Goal: Contribute content: Add original content to the website for others to see

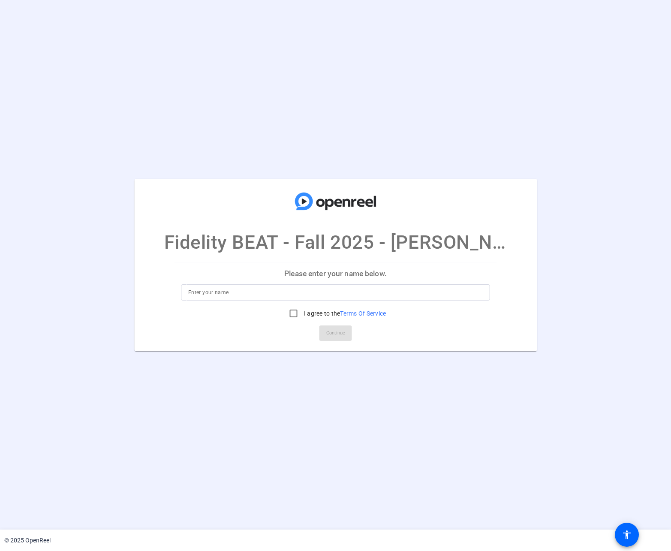
click at [292, 293] on input at bounding box center [335, 292] width 295 height 10
type input "[PERSON_NAME]"
click at [292, 311] on input "I agree to the Terms Of Service" at bounding box center [293, 313] width 17 height 17
checkbox input "true"
click at [340, 333] on span "Continue" at bounding box center [335, 333] width 19 height 13
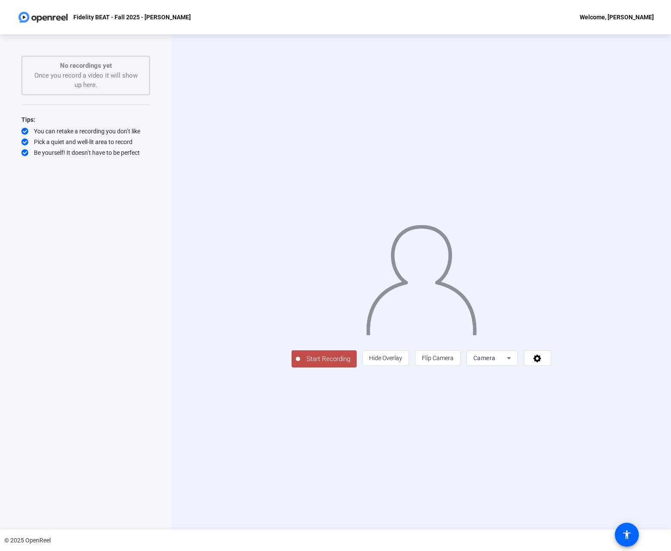
click at [511, 359] on icon at bounding box center [509, 358] width 4 height 2
click at [625, 450] on div at bounding box center [335, 275] width 671 height 551
click at [300, 364] on span "Start Recording" at bounding box center [328, 359] width 57 height 10
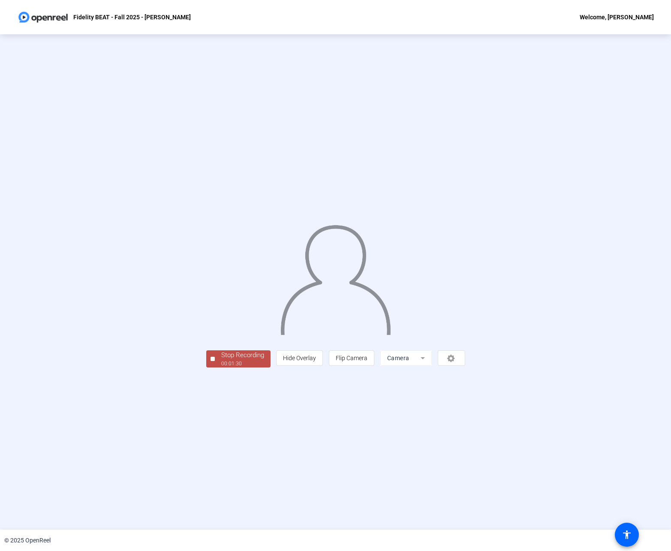
click at [221, 368] on div "00:01:30" at bounding box center [242, 364] width 43 height 8
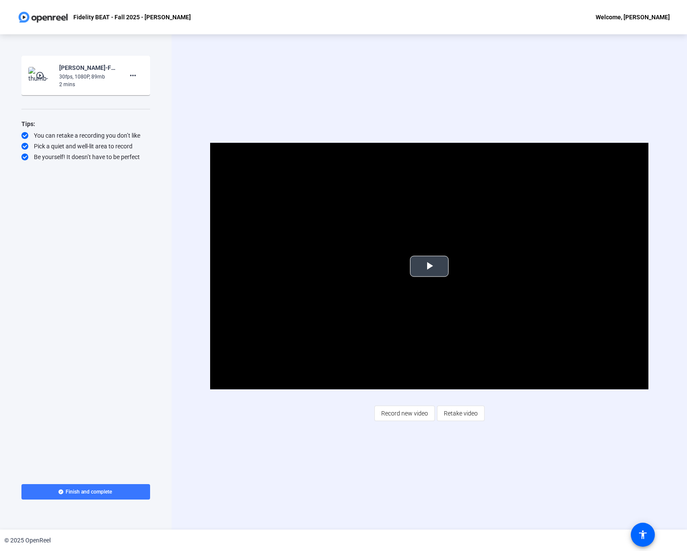
click at [429, 266] on span "Video Player" at bounding box center [429, 266] width 0 height 0
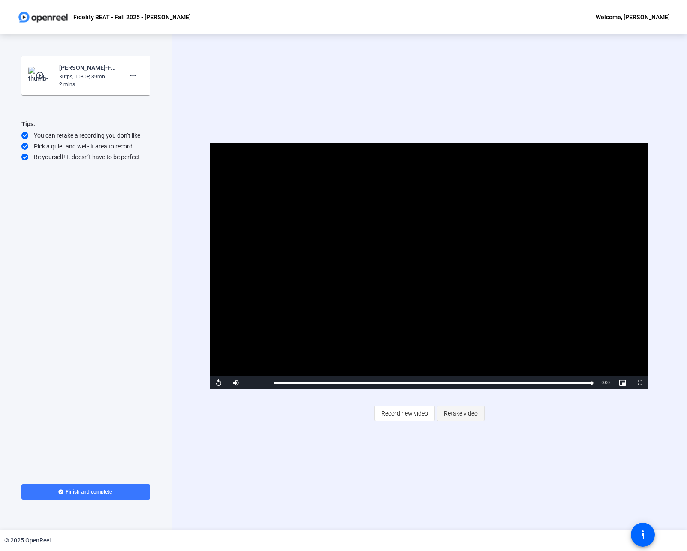
click at [465, 414] on span "Retake video" at bounding box center [461, 413] width 34 height 16
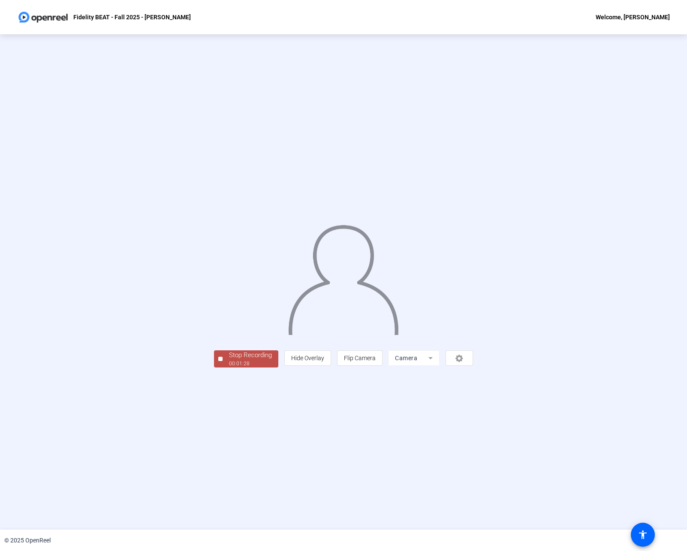
click at [229, 360] on div "Stop Recording" at bounding box center [250, 355] width 43 height 10
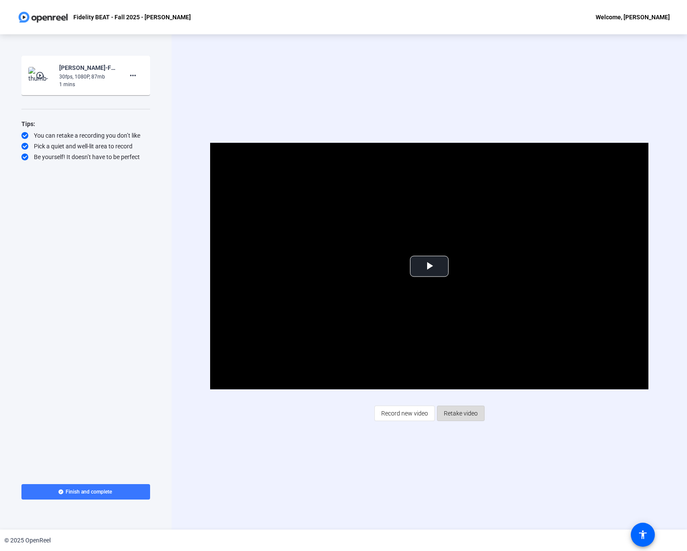
click at [465, 413] on span "Retake video" at bounding box center [461, 413] width 34 height 16
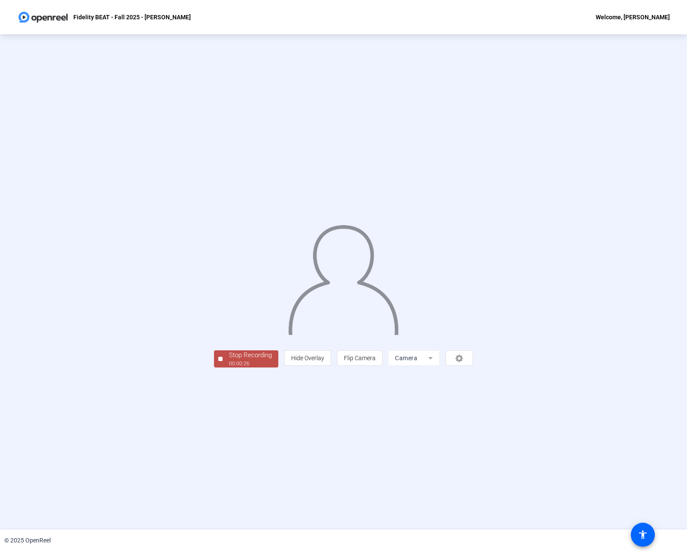
click at [229, 360] on div "Stop Recording" at bounding box center [250, 355] width 43 height 10
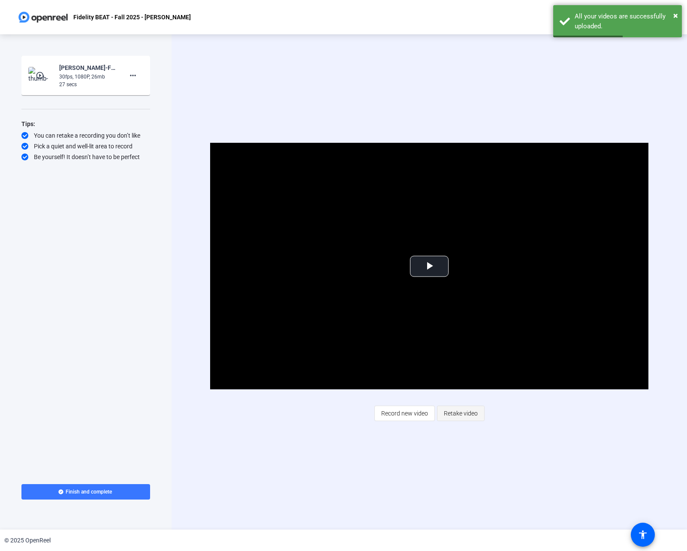
click at [467, 413] on span "Retake video" at bounding box center [461, 413] width 34 height 16
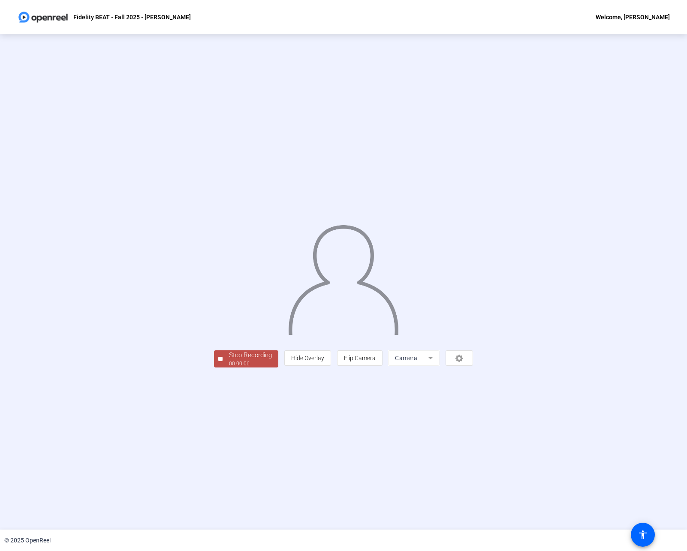
click at [229, 368] on div "00:00:06" at bounding box center [250, 364] width 43 height 8
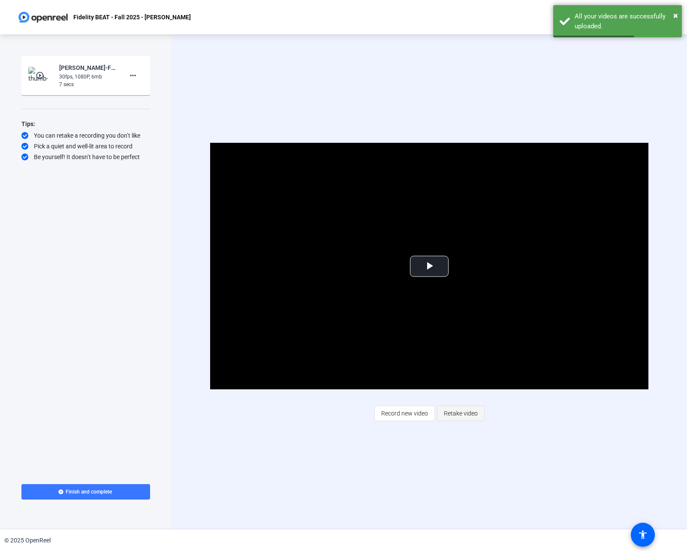
click at [460, 416] on span "Retake video" at bounding box center [461, 413] width 34 height 16
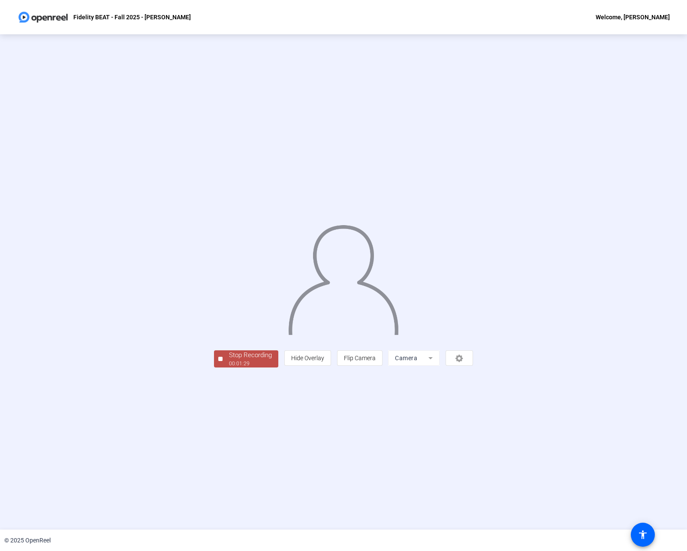
click at [229, 360] on div "Stop Recording" at bounding box center [250, 355] width 43 height 10
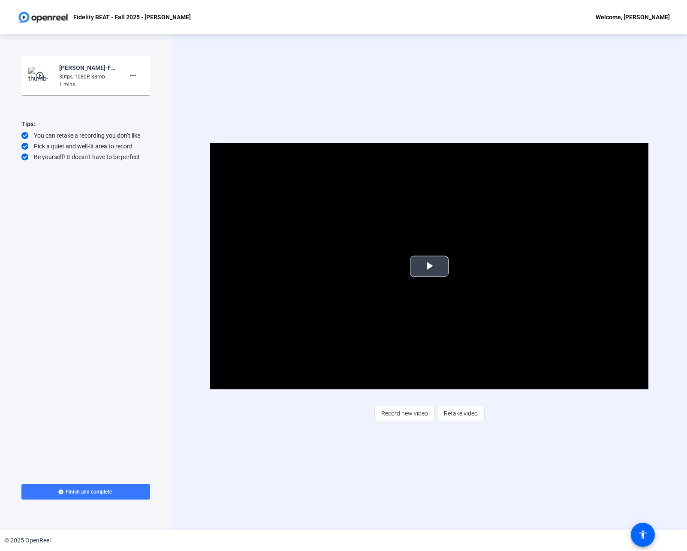
click at [429, 266] on span "Video Player" at bounding box center [429, 266] width 0 height 0
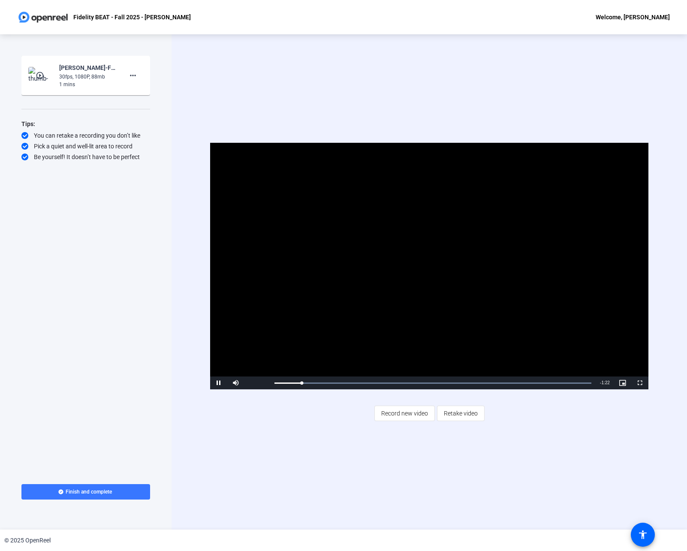
click at [217, 383] on span "Video Player" at bounding box center [218, 383] width 17 height 0
click at [404, 414] on span "Record new video" at bounding box center [404, 413] width 47 height 16
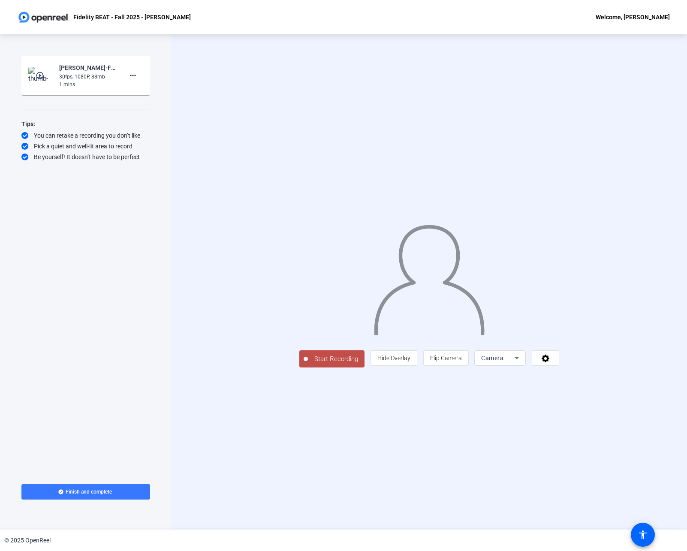
click at [308, 364] on span "Start Recording" at bounding box center [336, 359] width 57 height 10
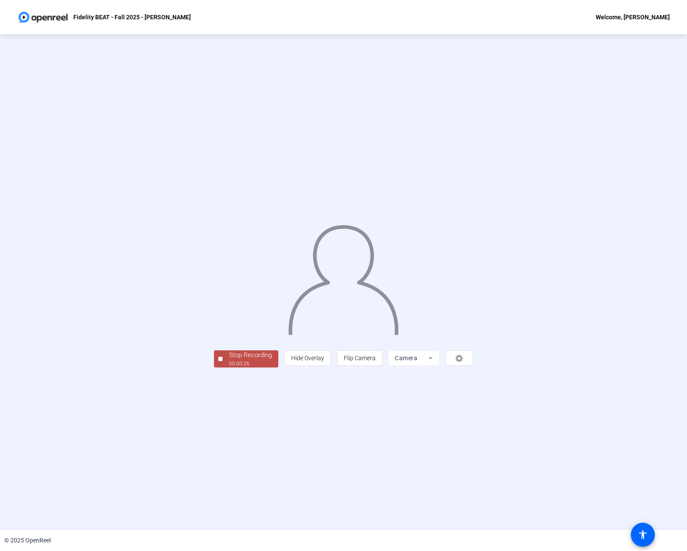
click at [229, 368] on div "00:00:26" at bounding box center [250, 364] width 43 height 8
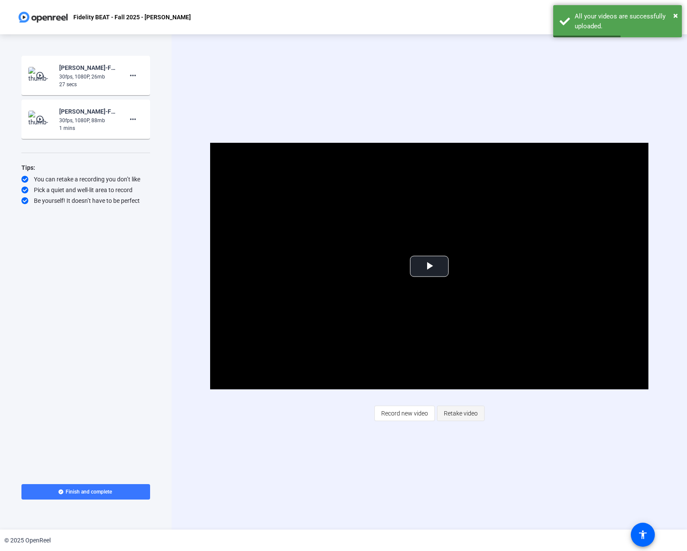
click at [472, 413] on span "Retake video" at bounding box center [461, 413] width 34 height 16
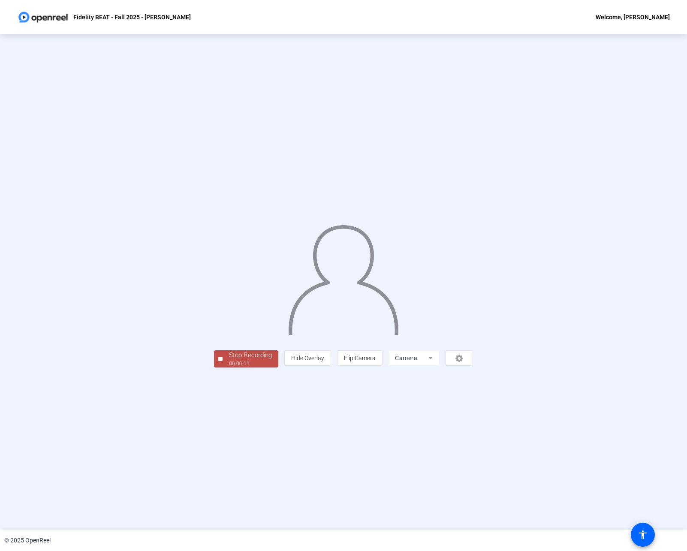
click at [229, 360] on div "Stop Recording" at bounding box center [250, 355] width 43 height 10
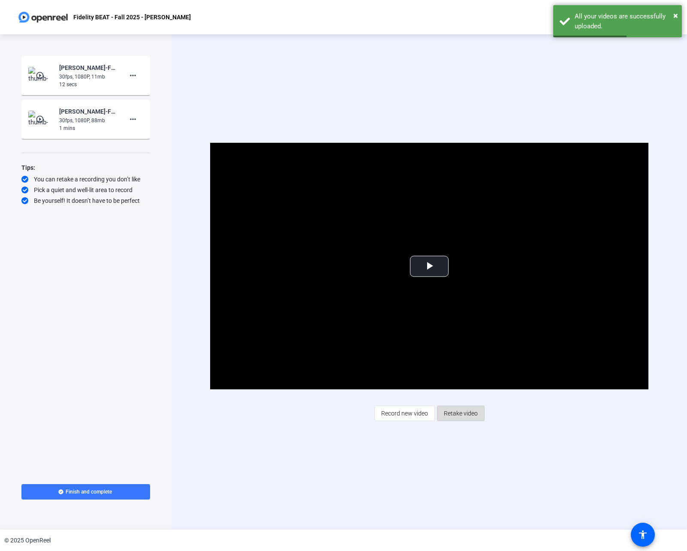
click at [464, 413] on span "Retake video" at bounding box center [461, 413] width 34 height 16
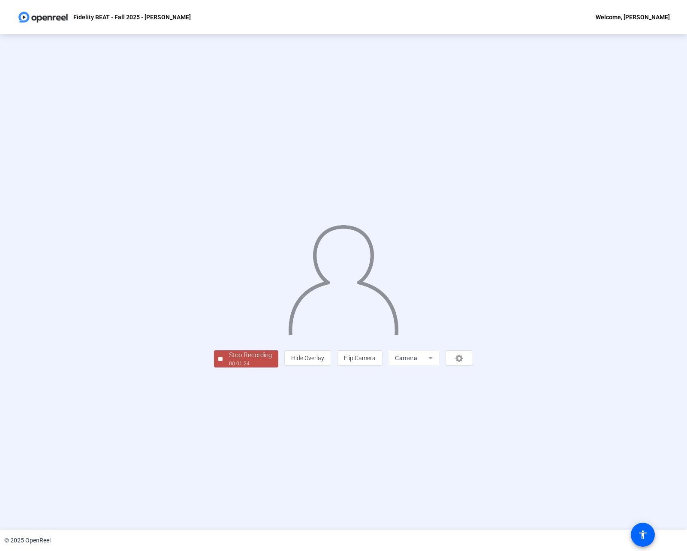
click at [229, 368] on div "00:01:24" at bounding box center [250, 364] width 43 height 8
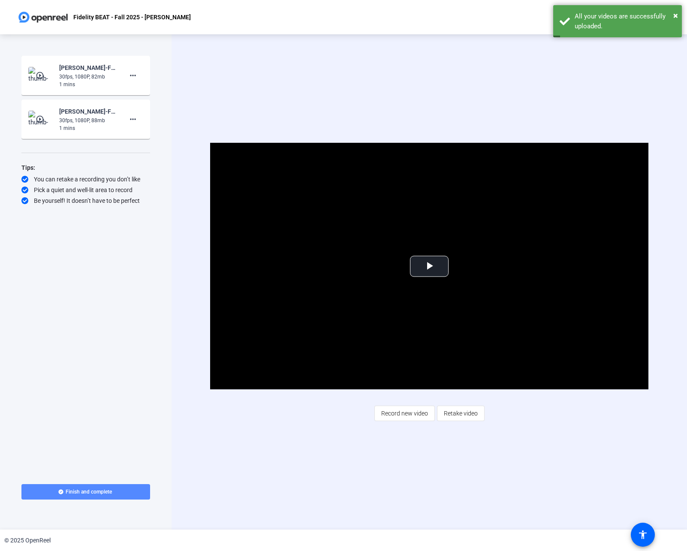
click at [88, 492] on span "Finish and complete" at bounding box center [89, 492] width 46 height 7
